Goal: Information Seeking & Learning: Learn about a topic

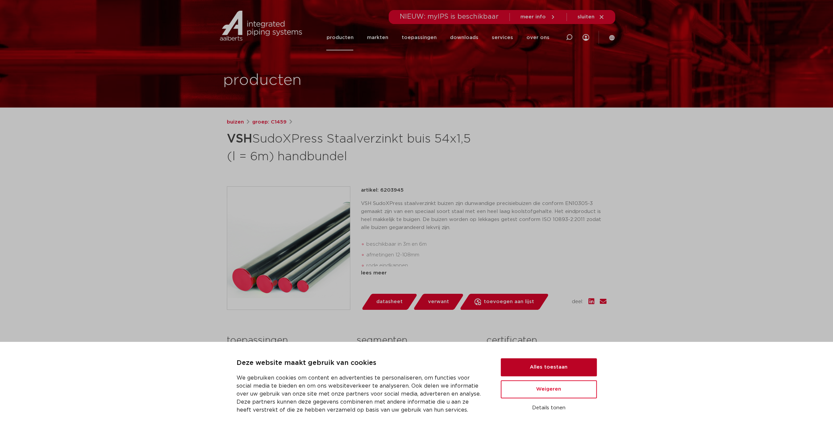
click at [546, 368] on button "Alles toestaan" at bounding box center [549, 367] width 96 height 18
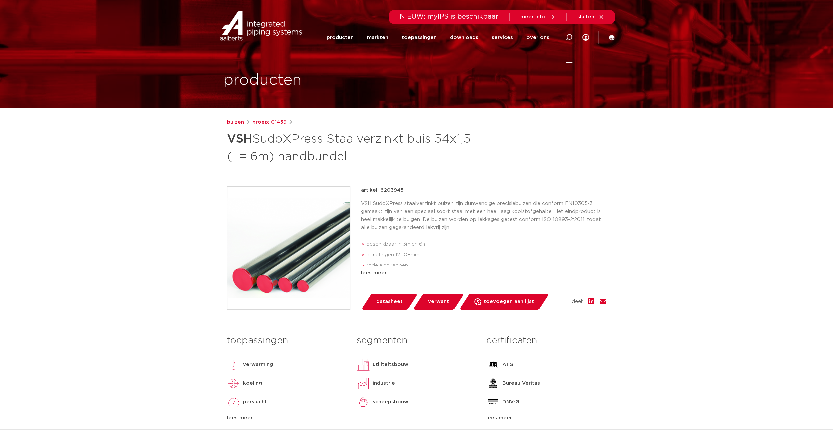
click at [567, 37] on icon at bounding box center [569, 37] width 8 height 8
click at [380, 39] on input "Zoeken" at bounding box center [469, 36] width 210 height 13
type input "gegalvaniseerd"
click button "Zoeken" at bounding box center [0, 0] width 0 height 0
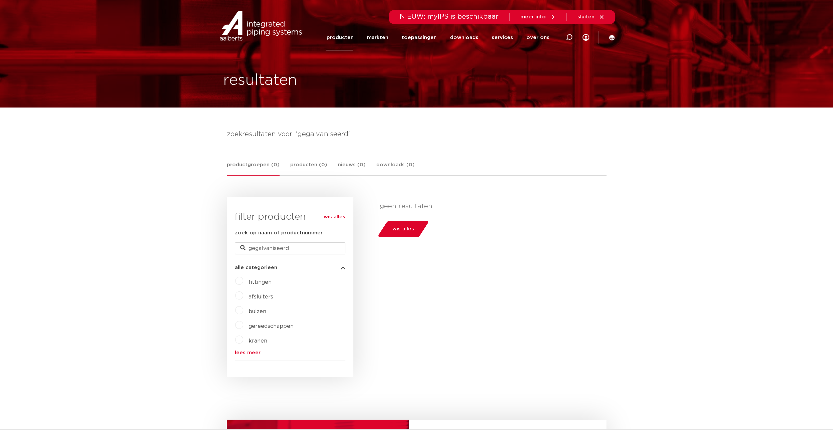
click at [243, 310] on label "buizen" at bounding box center [254, 310] width 23 height 11
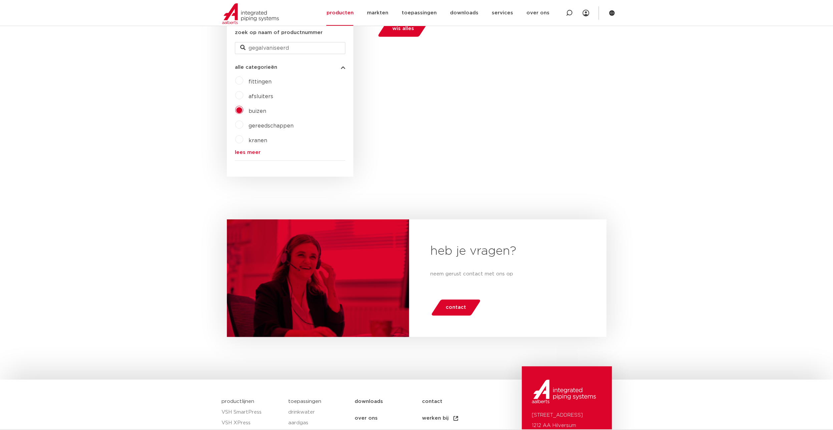
scroll to position [67, 0]
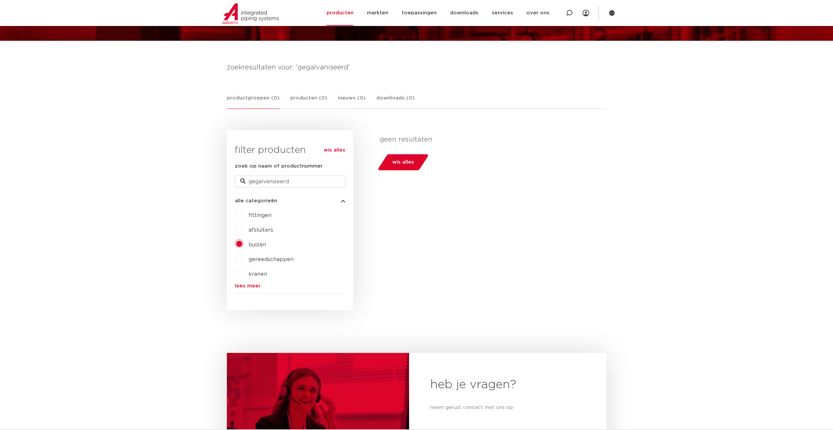
click at [243, 285] on link "lees meer" at bounding box center [290, 285] width 110 height 5
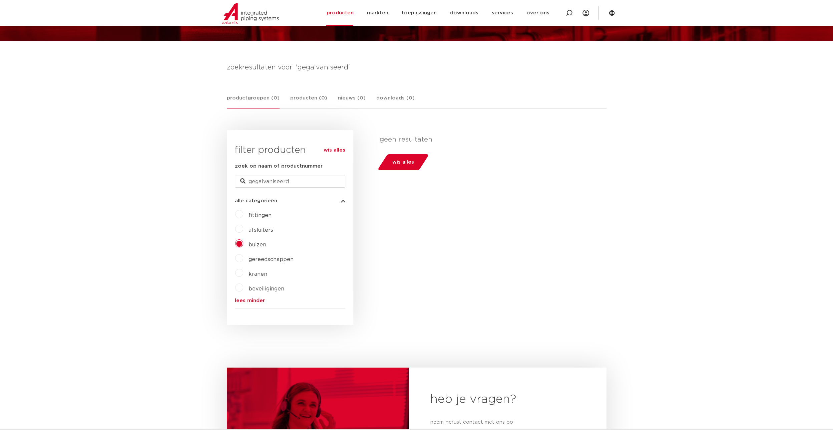
scroll to position [0, 0]
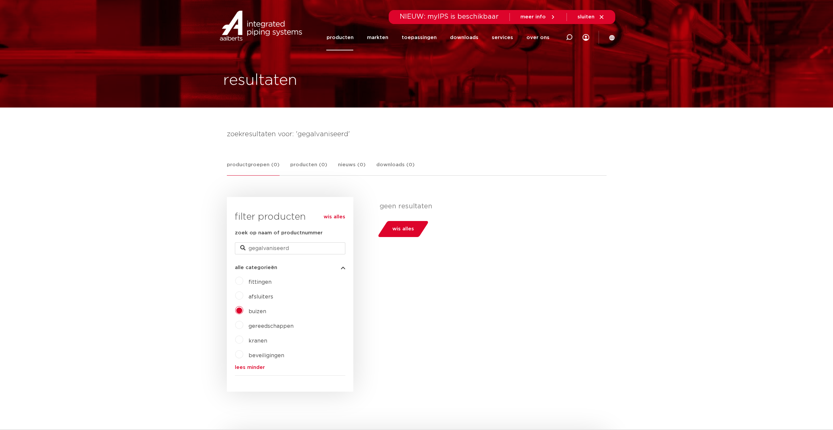
click at [345, 35] on link "producten" at bounding box center [339, 38] width 27 height 26
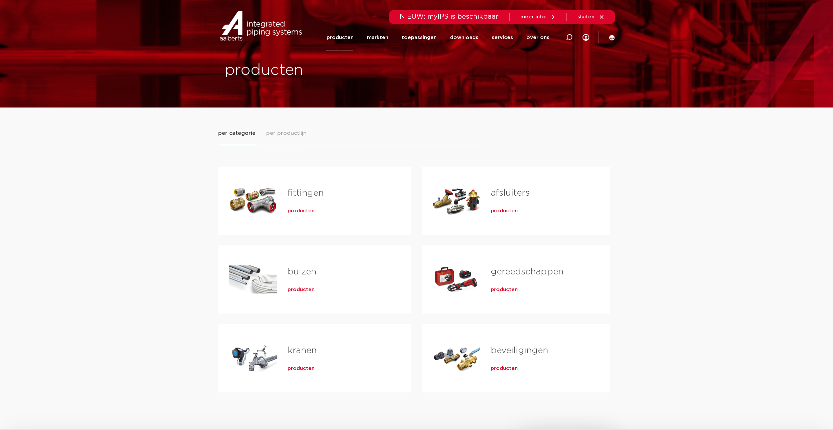
click at [253, 273] on div "Tabs. Open items met enter of spatie, sluit af met escape en navigeer met de pi…" at bounding box center [253, 279] width 48 height 47
click at [303, 274] on link "buizen" at bounding box center [302, 271] width 29 height 9
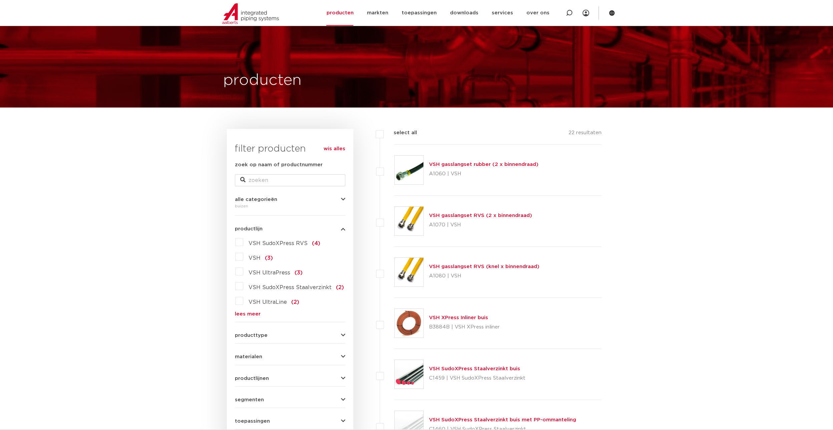
scroll to position [67, 0]
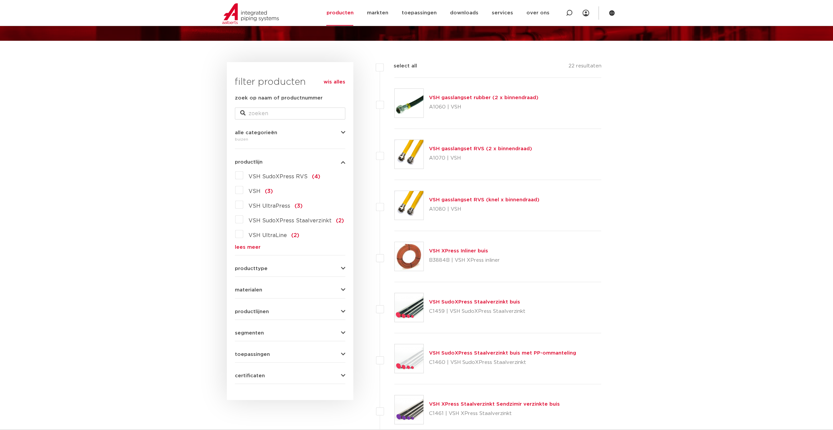
click at [342, 289] on icon "button" at bounding box center [343, 289] width 4 height 5
click at [243, 349] on label "staal (3)" at bounding box center [258, 347] width 30 height 11
click at [0, 0] on input "staal (3)" at bounding box center [0, 0] width 0 height 0
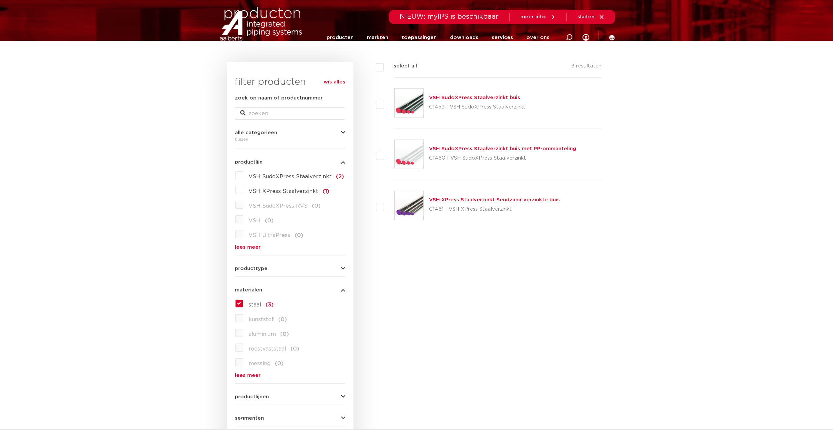
click at [492, 149] on link "VSH SudoXPress Staalverzinkt buis met PP-ommanteling" at bounding box center [502, 148] width 147 height 5
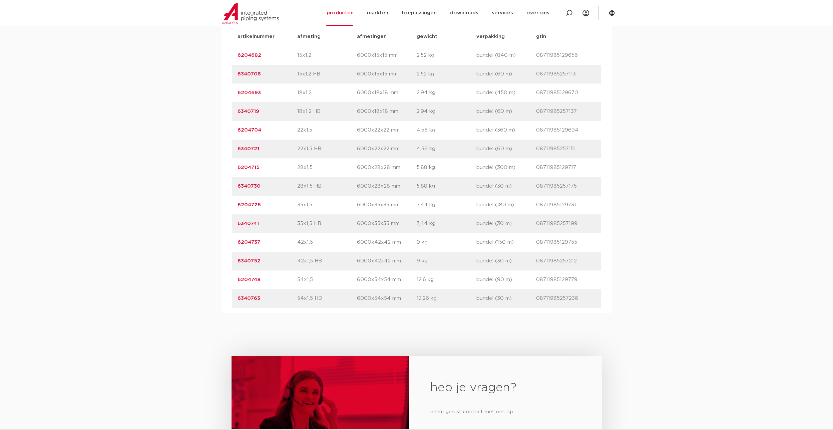
scroll to position [500, 0]
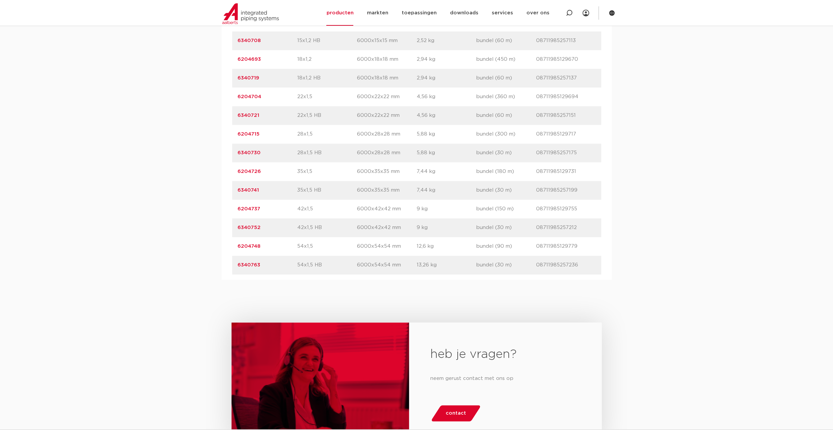
click at [244, 265] on link "6340763" at bounding box center [249, 264] width 23 height 5
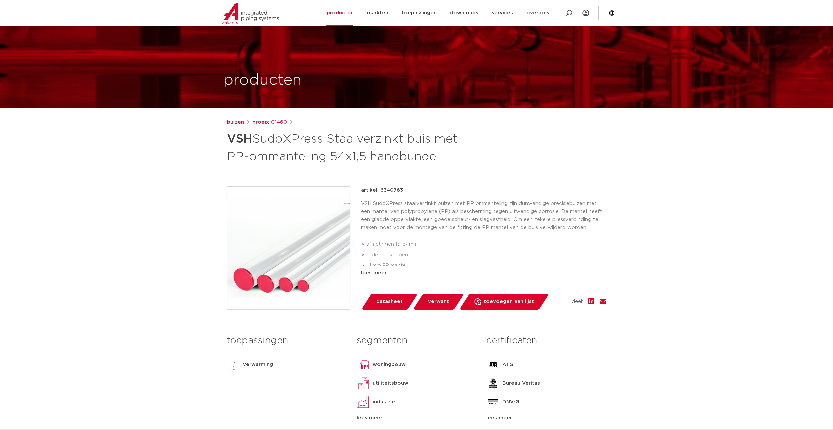
scroll to position [33, 0]
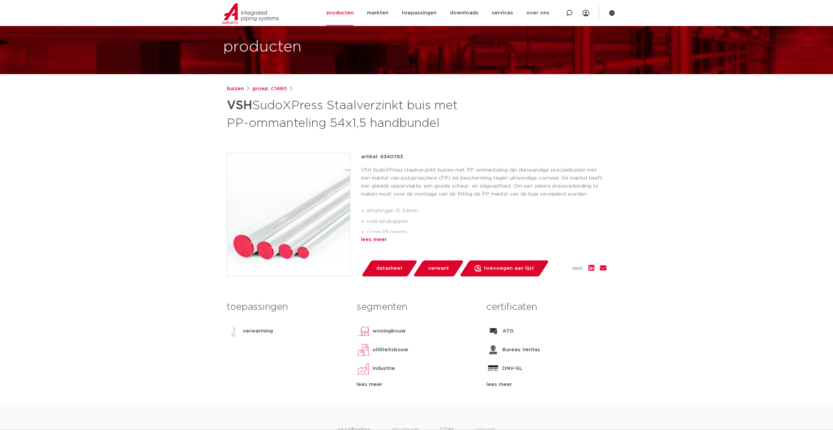
click at [372, 238] on div "lees meer" at bounding box center [484, 240] width 246 height 8
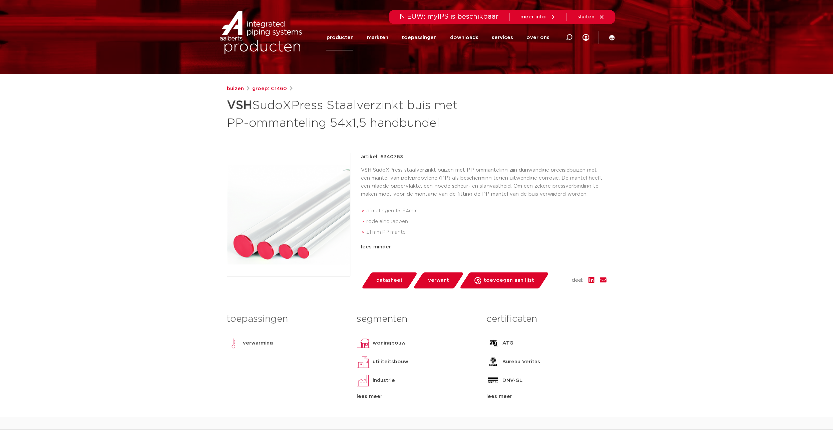
scroll to position [0, 0]
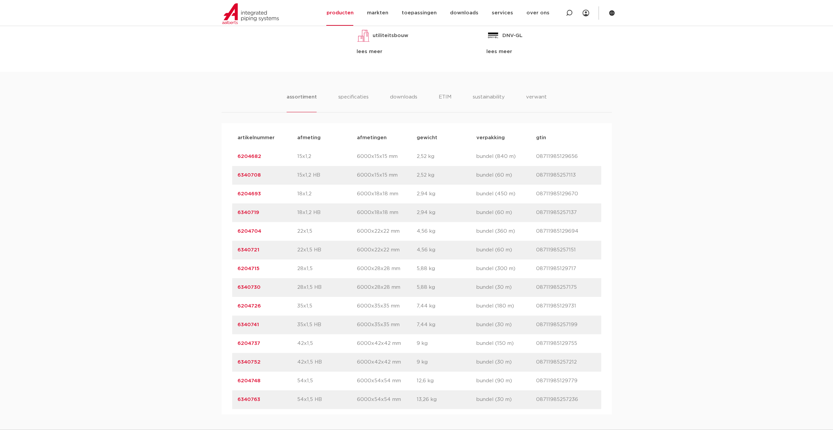
scroll to position [433, 0]
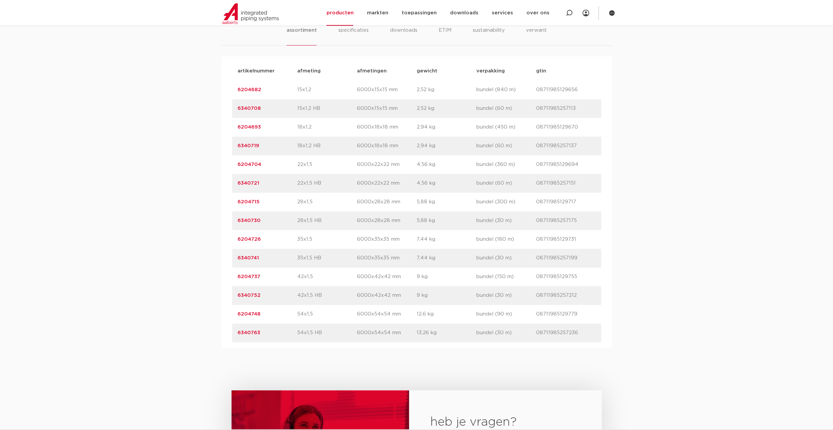
click at [248, 312] on link "6204748" at bounding box center [249, 313] width 23 height 5
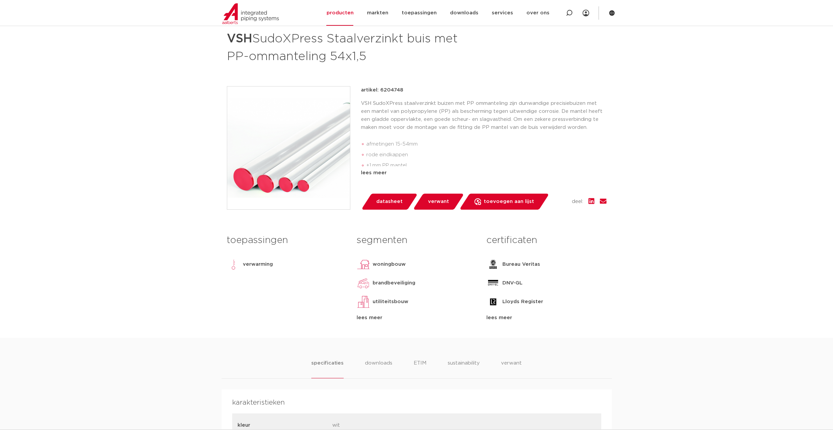
scroll to position [67, 0]
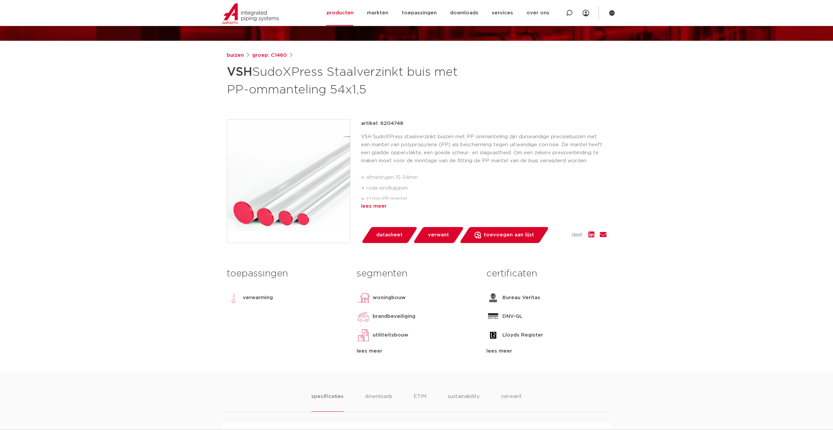
click at [372, 207] on div "lees meer" at bounding box center [484, 206] width 246 height 8
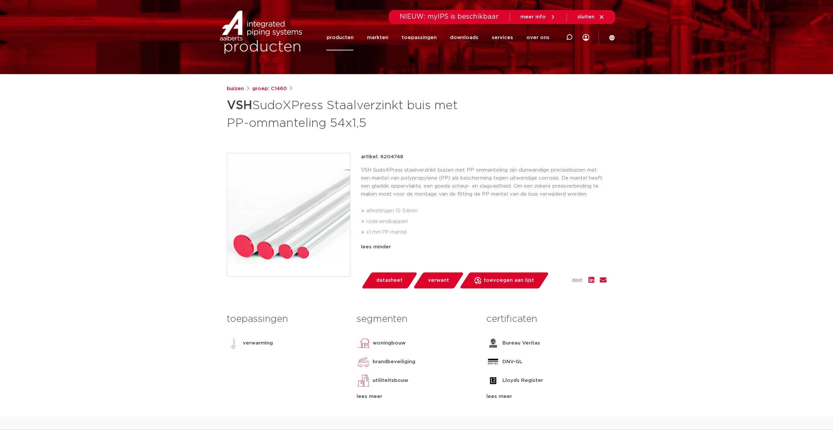
scroll to position [0, 0]
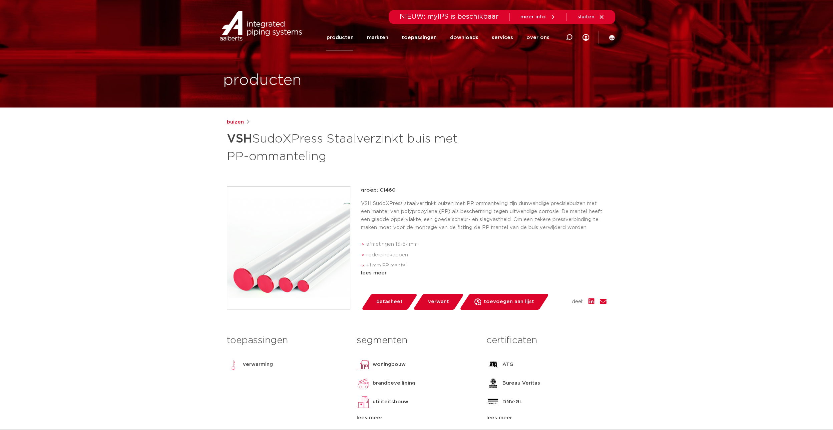
click at [233, 120] on link "buizen" at bounding box center [235, 122] width 17 height 8
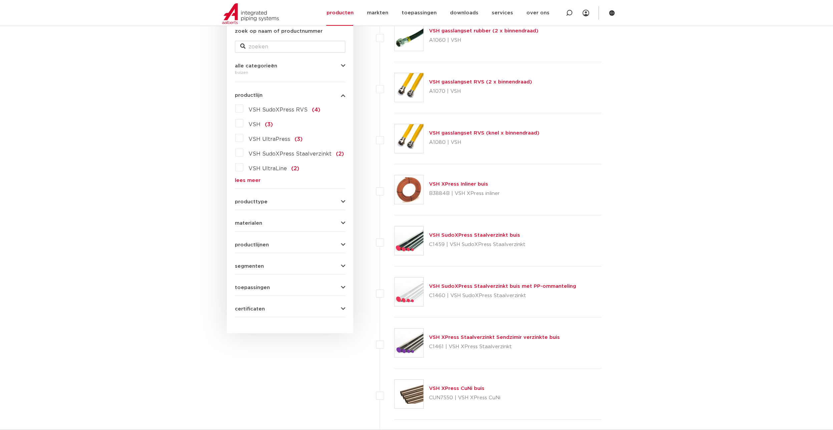
scroll to position [167, 0]
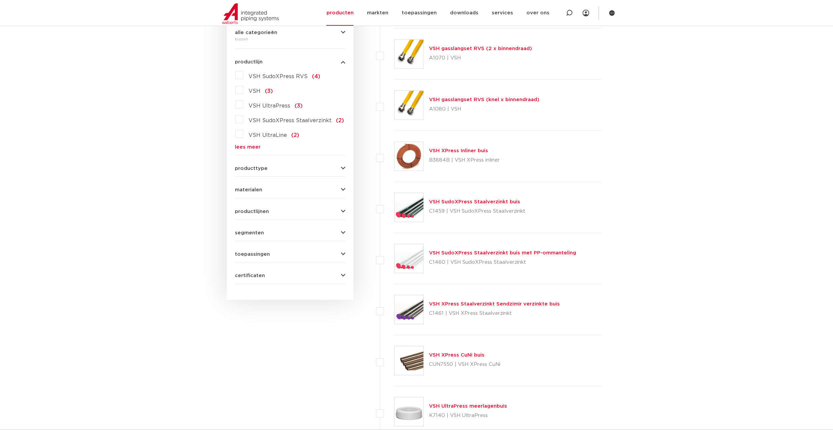
click at [243, 121] on label "VSH SudoXPress Staalverzinkt (2)" at bounding box center [293, 119] width 101 height 11
click at [0, 0] on input "VSH SudoXPress Staalverzinkt (2)" at bounding box center [0, 0] width 0 height 0
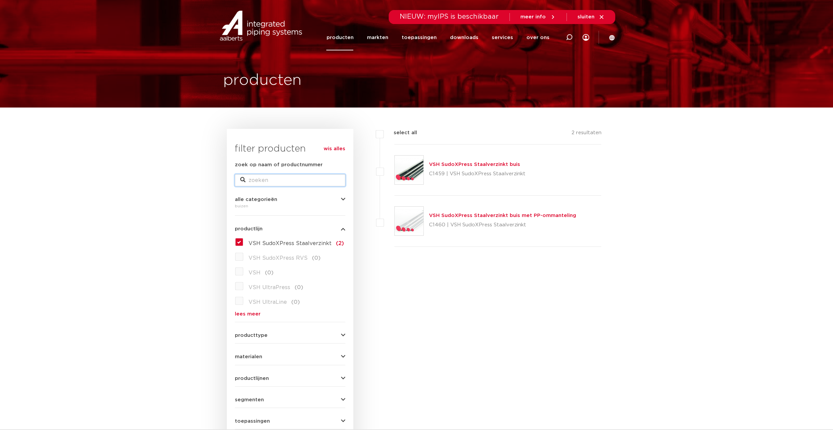
click at [270, 178] on input "zoek op naam of productnummer" at bounding box center [290, 180] width 110 height 12
type input "buis"
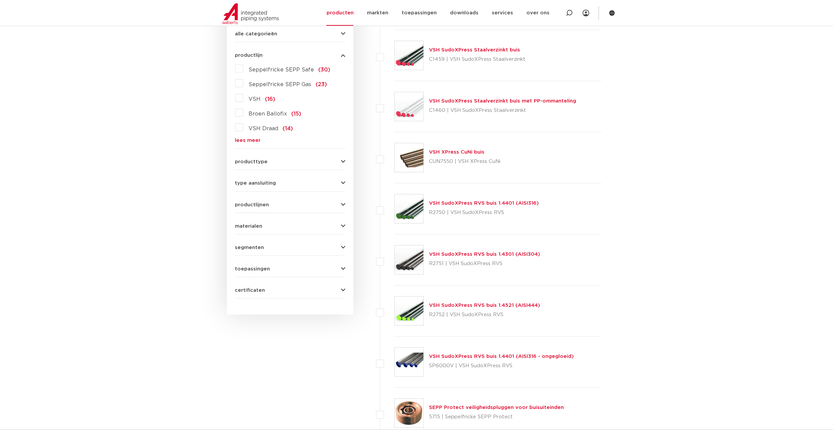
scroll to position [100, 0]
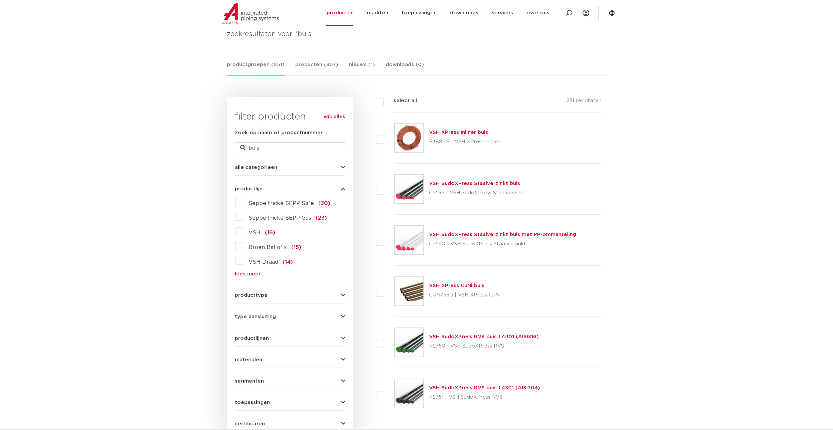
click at [245, 272] on link "lees meer" at bounding box center [290, 273] width 110 height 5
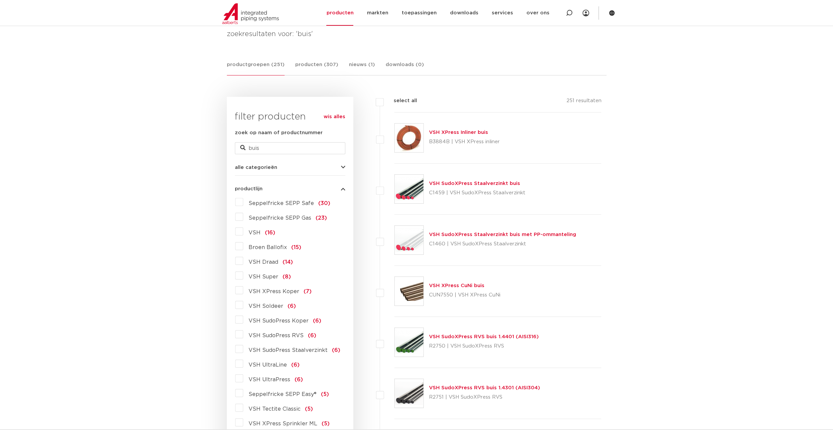
scroll to position [200, 0]
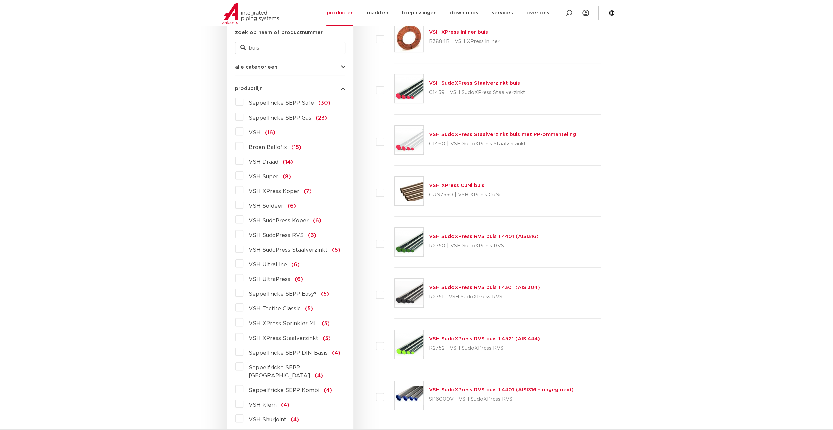
click at [243, 248] on label "VSH SudoPress Staalverzinkt (6)" at bounding box center [291, 248] width 97 height 11
click at [0, 0] on input "VSH SudoPress Staalverzinkt (6)" at bounding box center [0, 0] width 0 height 0
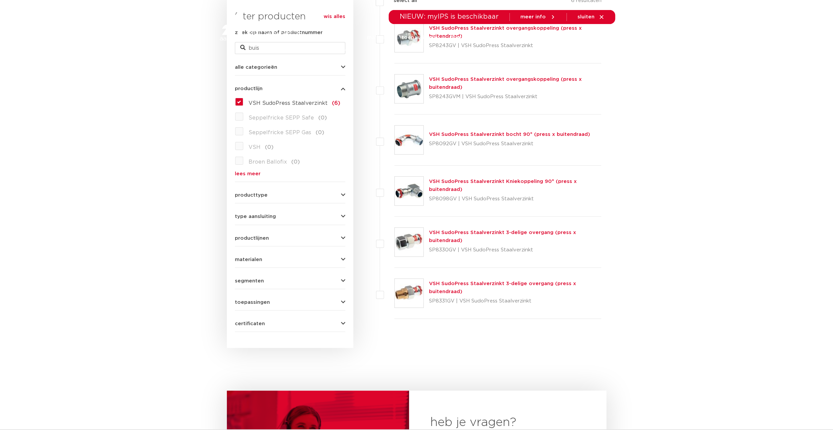
click at [238, 173] on link "lees meer" at bounding box center [290, 173] width 110 height 5
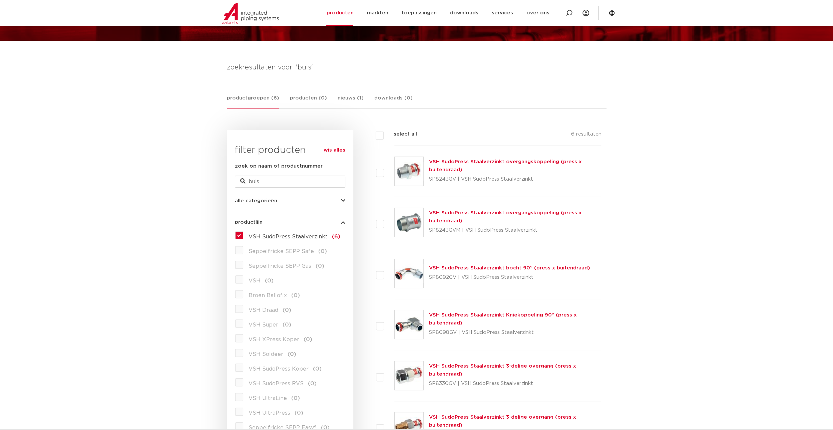
scroll to position [33, 0]
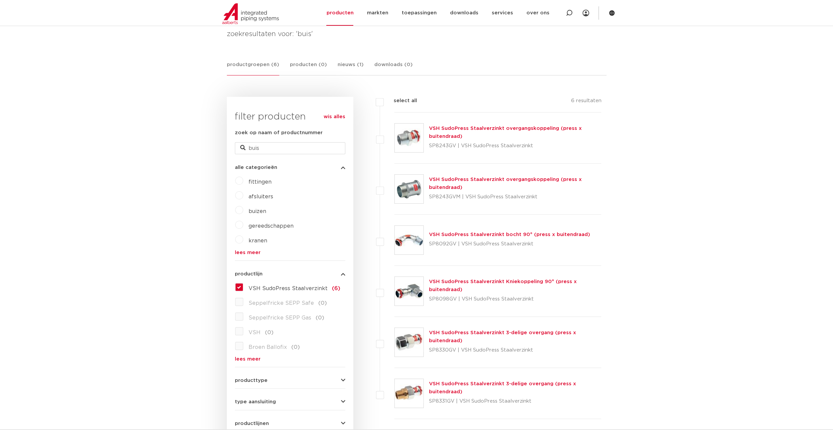
scroll to position [33, 0]
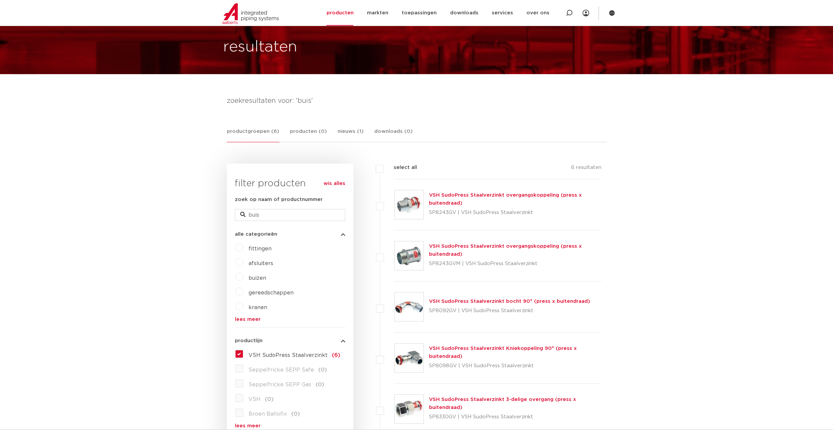
click at [243, 277] on label "buizen" at bounding box center [254, 276] width 23 height 11
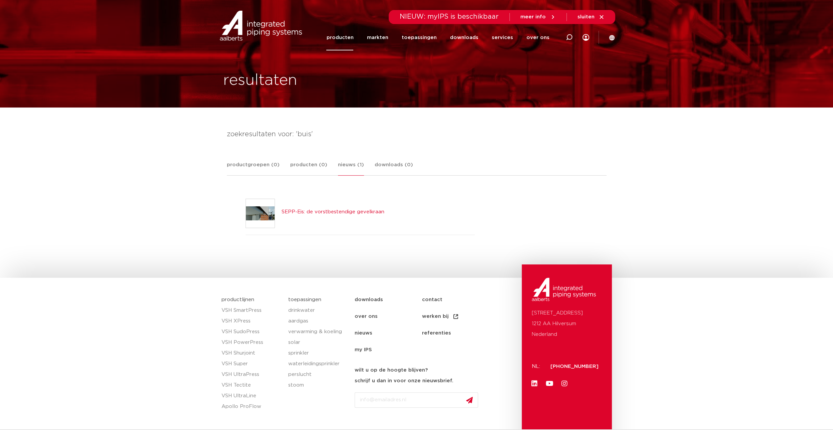
click at [350, 36] on link "producten" at bounding box center [339, 38] width 27 height 26
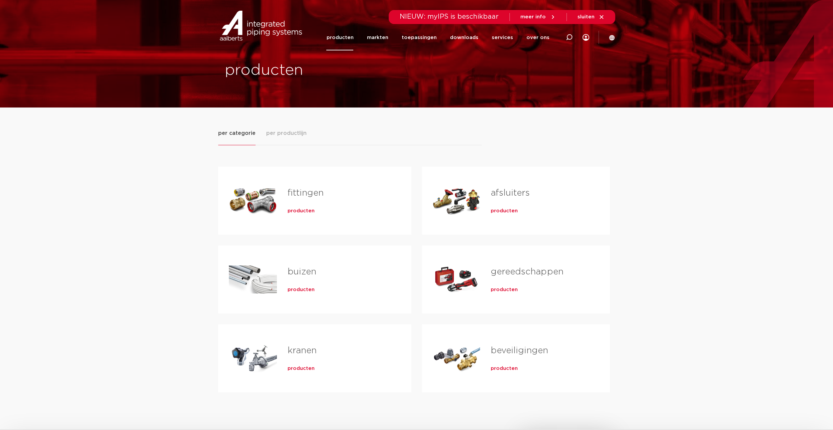
click at [302, 289] on span "producten" at bounding box center [301, 289] width 27 height 7
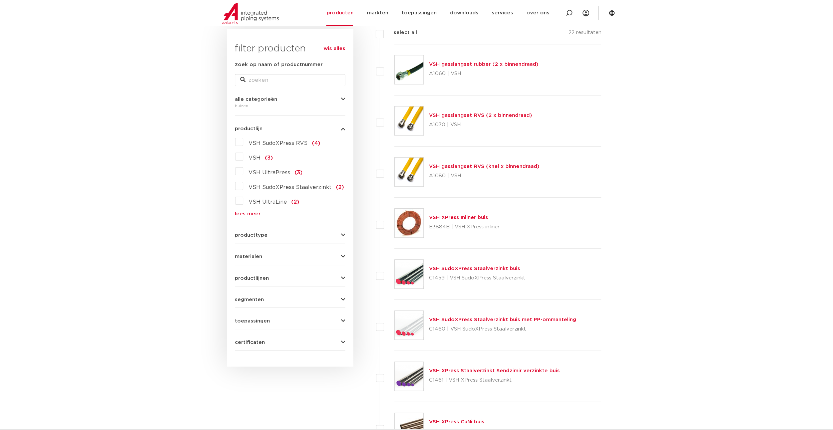
scroll to position [167, 0]
